Goal: Share content

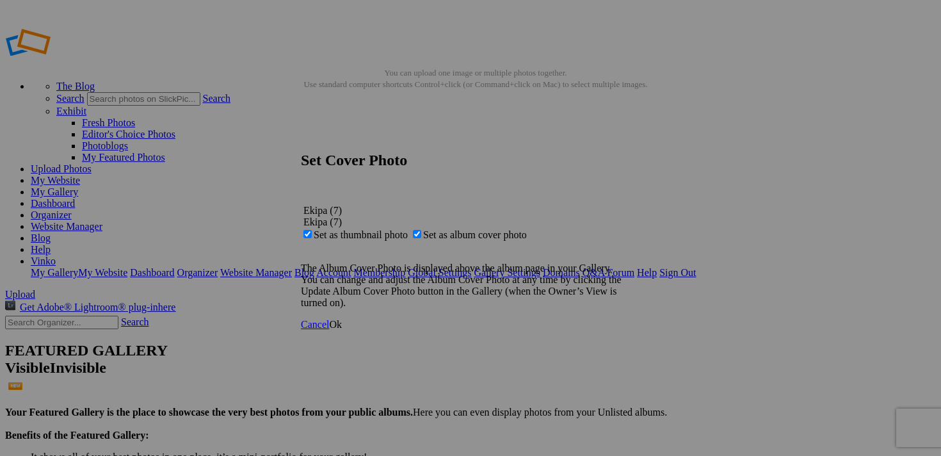
click at [342, 330] on span "Ok" at bounding box center [335, 324] width 13 height 11
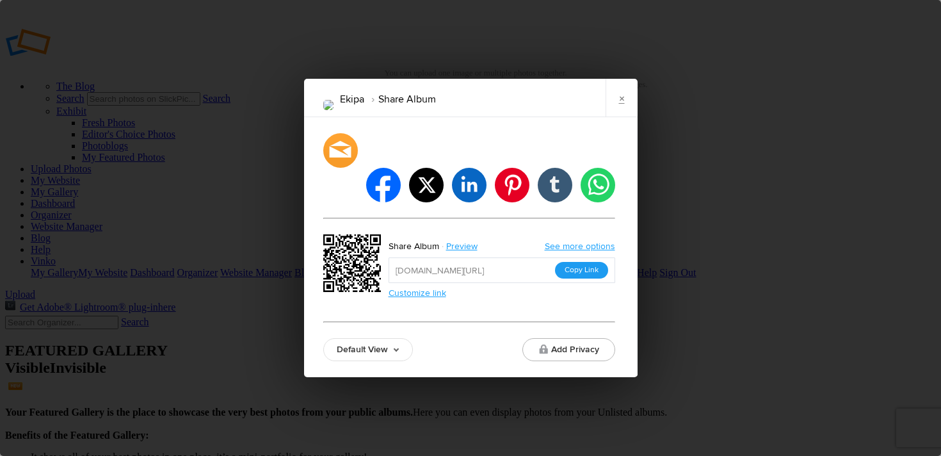
click at [582, 262] on button "Copy Link" at bounding box center [581, 270] width 53 height 17
